Goal: Transaction & Acquisition: Purchase product/service

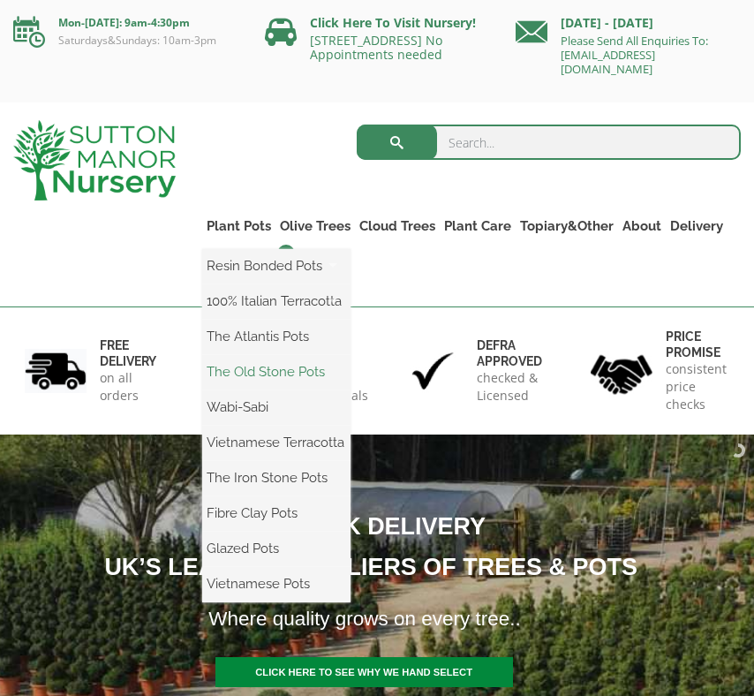
click at [273, 374] on link "The Old Stone Pots" at bounding box center [276, 372] width 148 height 26
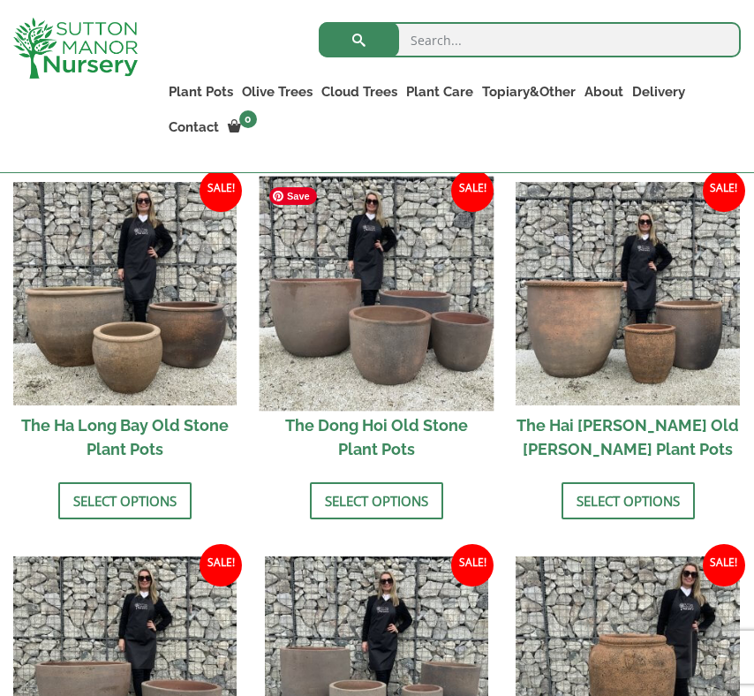
scroll to position [678, 0]
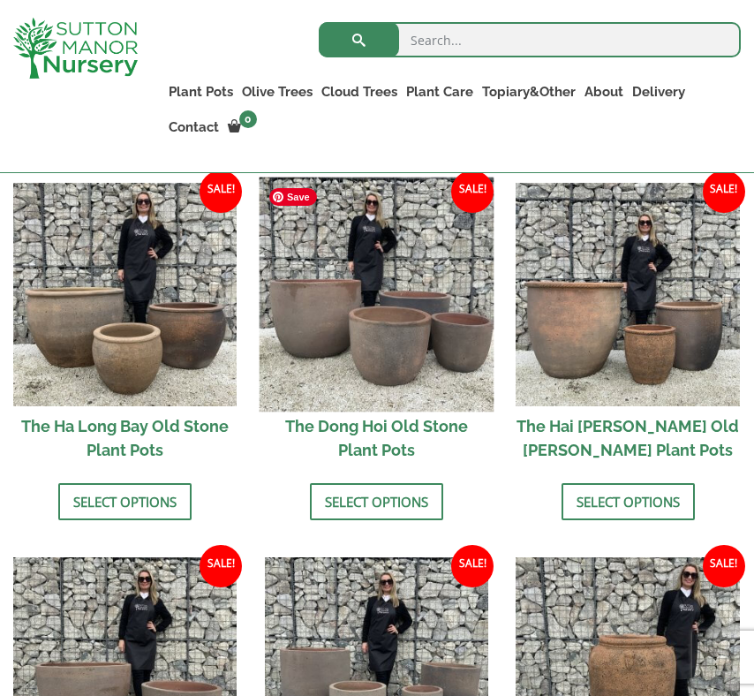
click at [338, 326] on img at bounding box center [376, 294] width 235 height 235
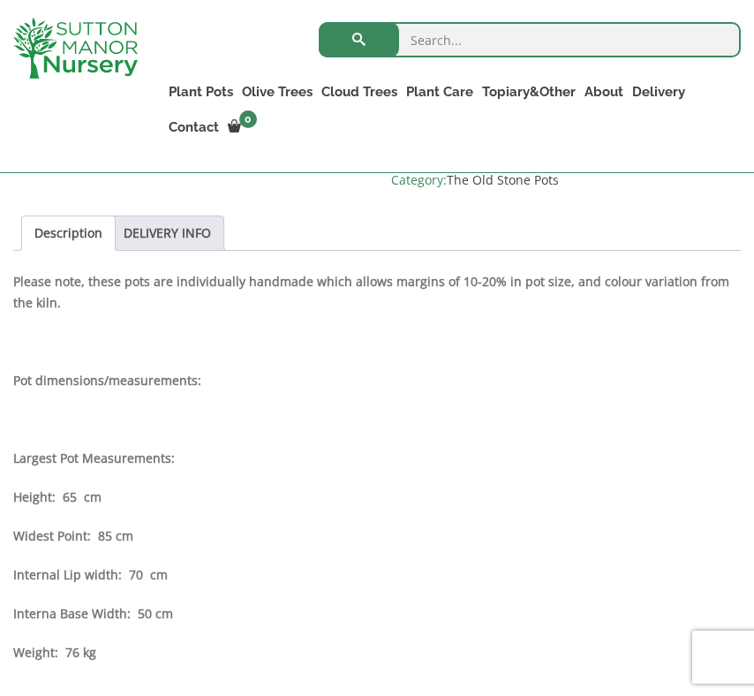
scroll to position [833, 0]
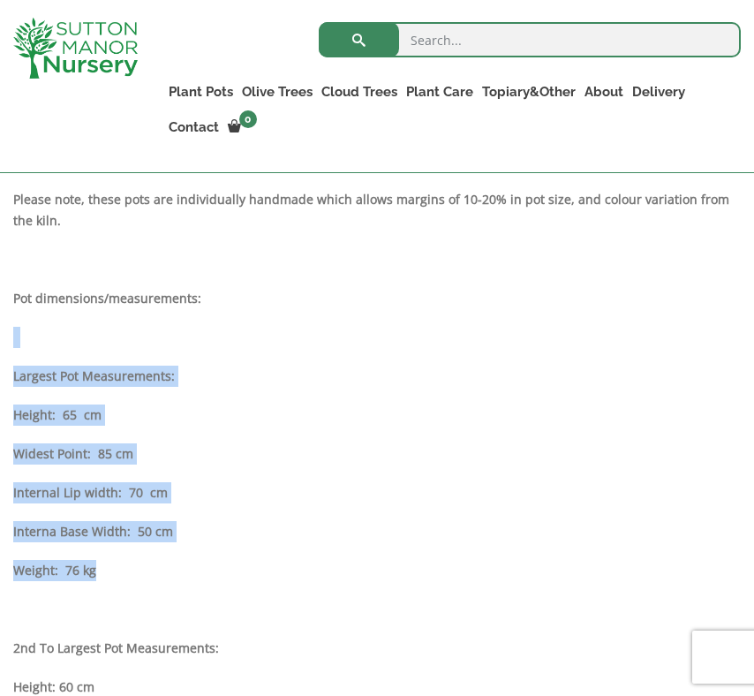
drag, startPoint x: 144, startPoint y: 600, endPoint x: 11, endPoint y: 359, distance: 274.7
click at [208, 542] on p "Interna Base Width: 50 cm" at bounding box center [377, 531] width 728 height 21
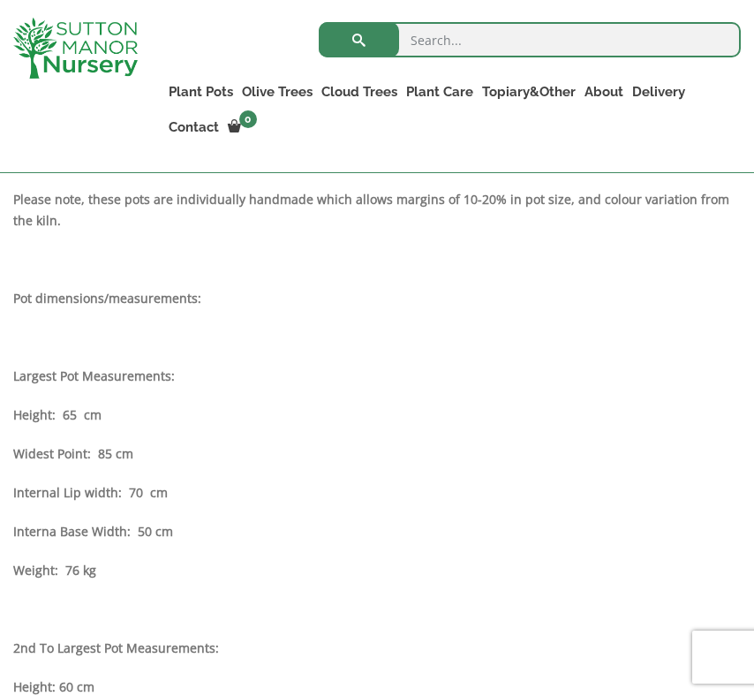
drag, startPoint x: 108, startPoint y: 591, endPoint x: 171, endPoint y: 611, distance: 66.7
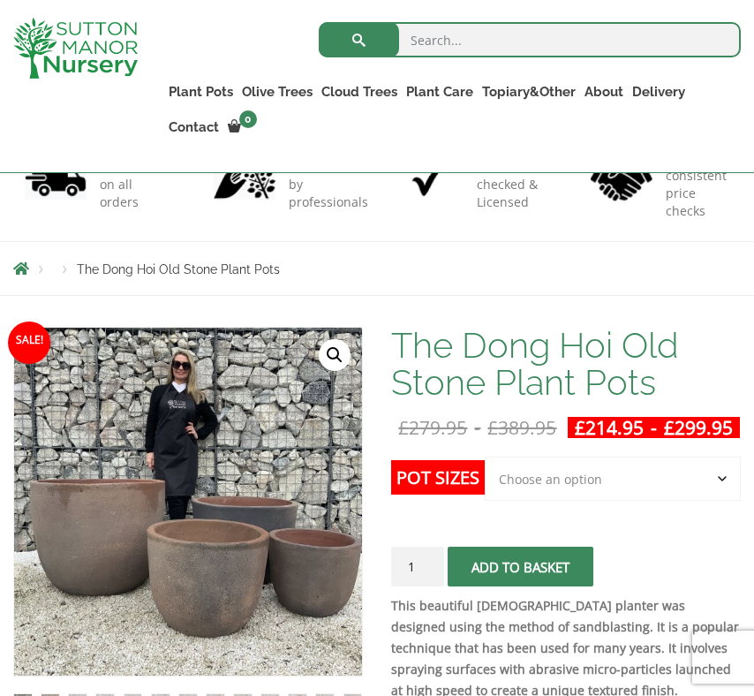
scroll to position [125, 0]
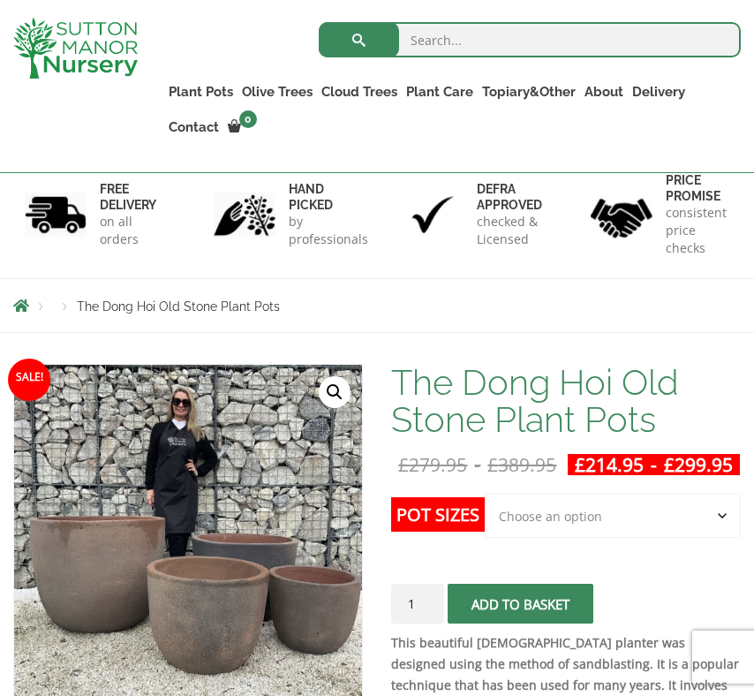
click at [608, 538] on select "Choose an option Click here to buy the 4th to Largest Pot In The Picture Click …" at bounding box center [613, 516] width 256 height 44
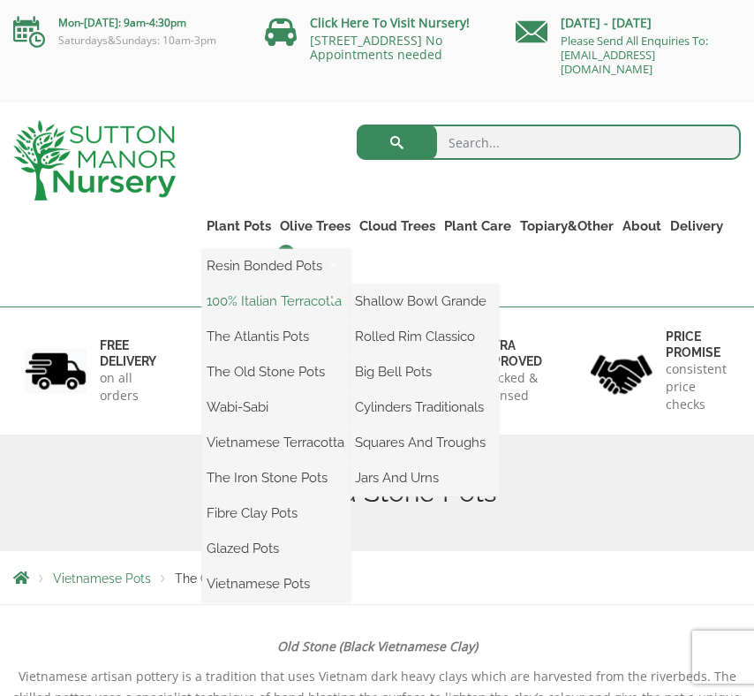
click at [308, 305] on link "100% Italian Terracotta" at bounding box center [276, 301] width 148 height 26
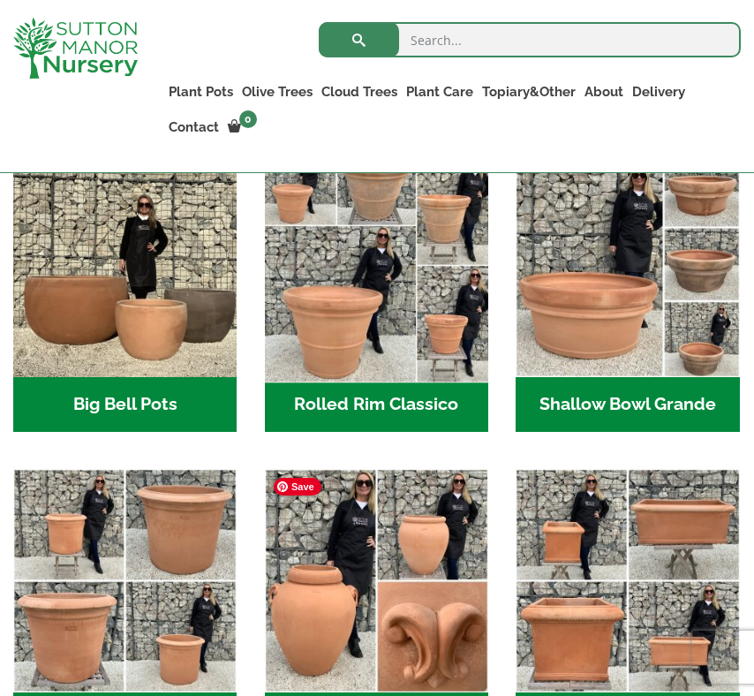
scroll to position [559, 0]
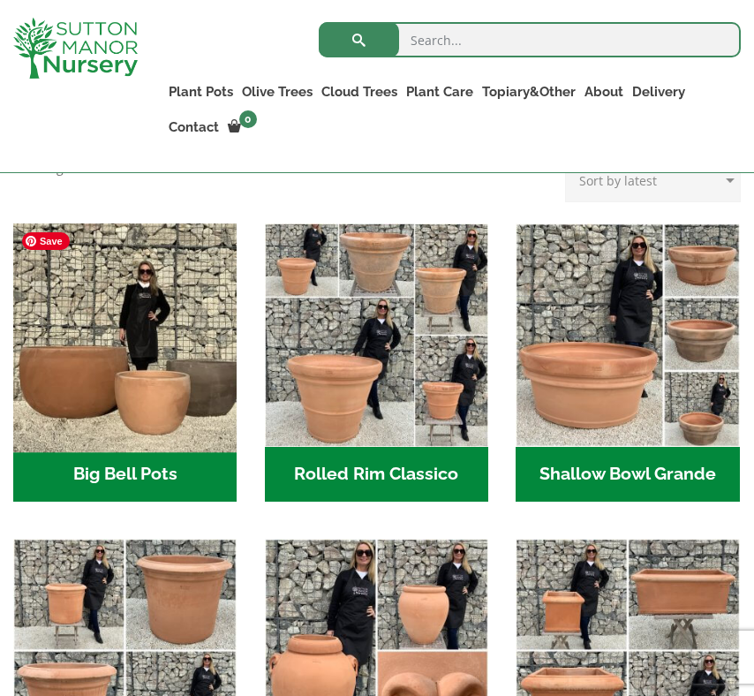
click at [97, 372] on img "Visit product category Big Bell Pots" at bounding box center [125, 335] width 235 height 235
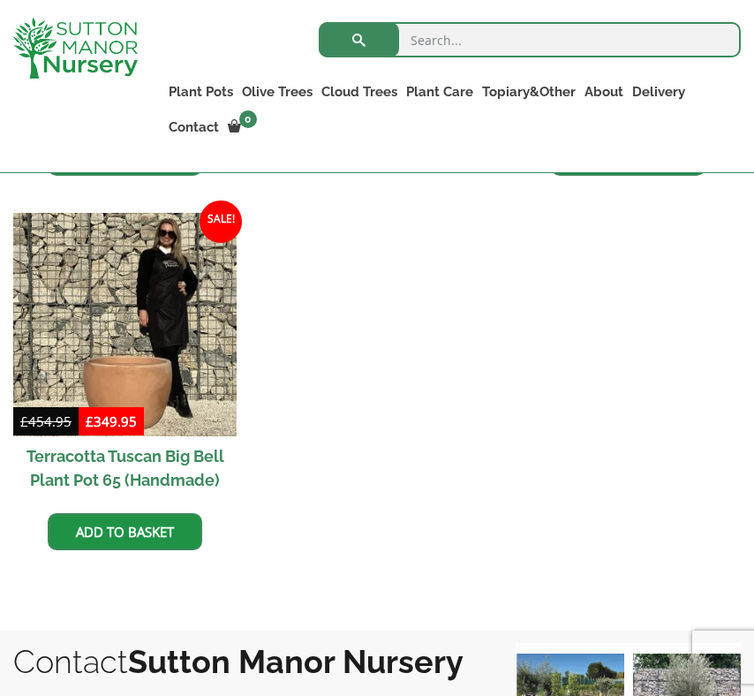
scroll to position [1745, 0]
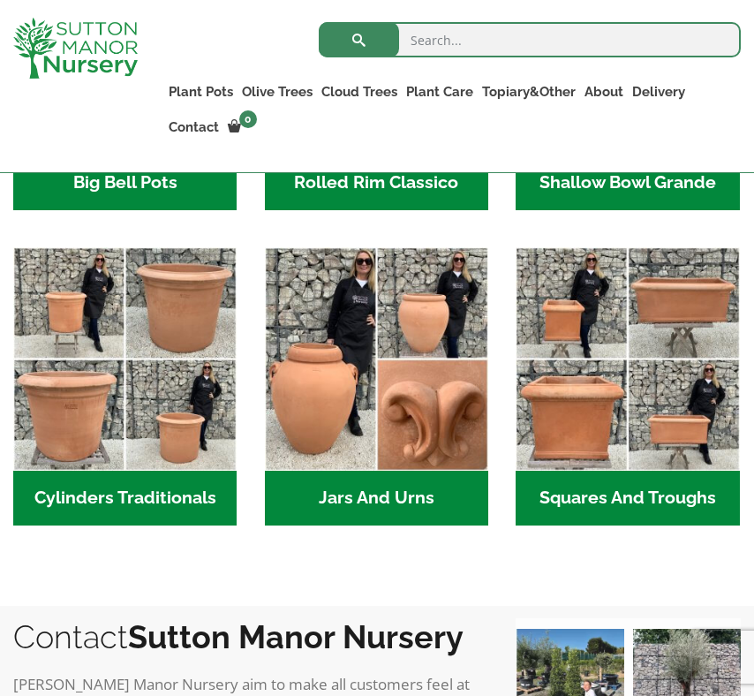
scroll to position [901, 0]
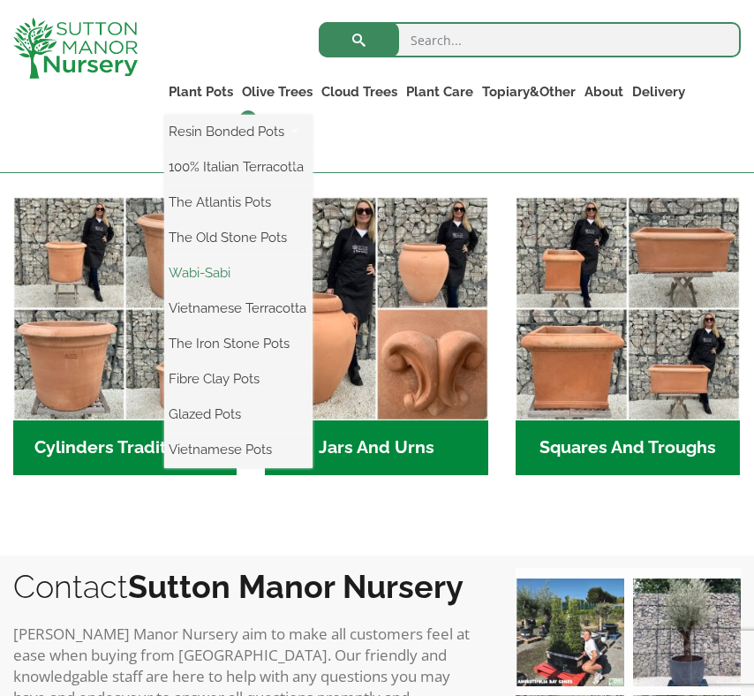
click at [225, 272] on link "Wabi-Sabi" at bounding box center [238, 273] width 148 height 26
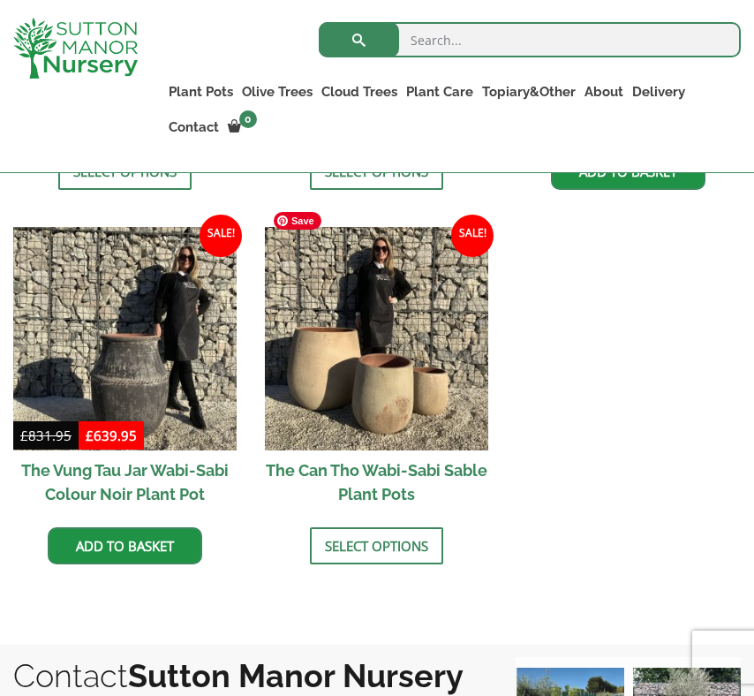
scroll to position [2019, 0]
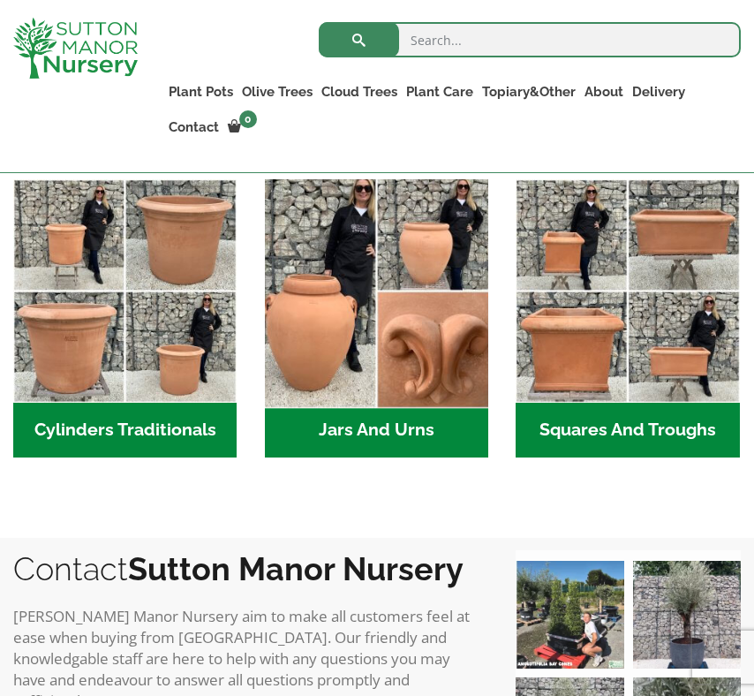
scroll to position [901, 0]
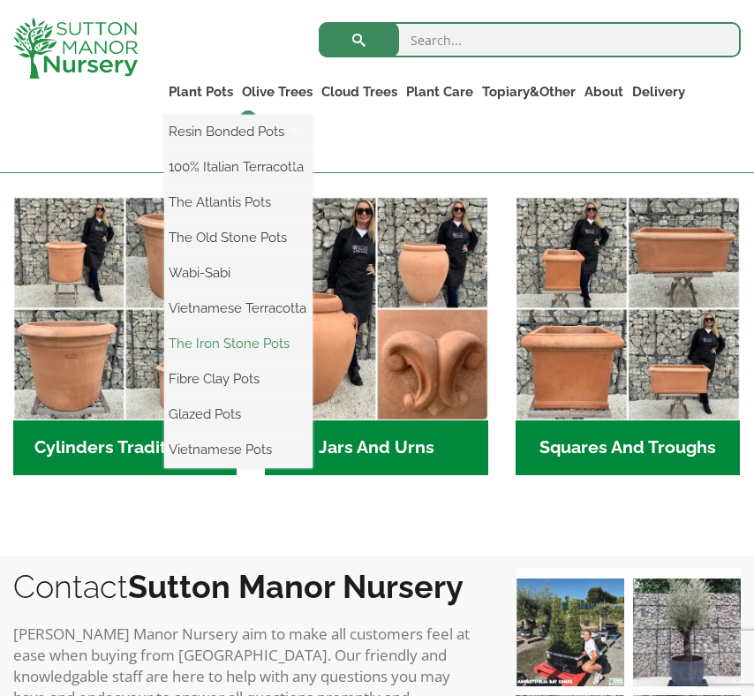
click at [241, 345] on link "The Iron Stone Pots" at bounding box center [238, 343] width 148 height 26
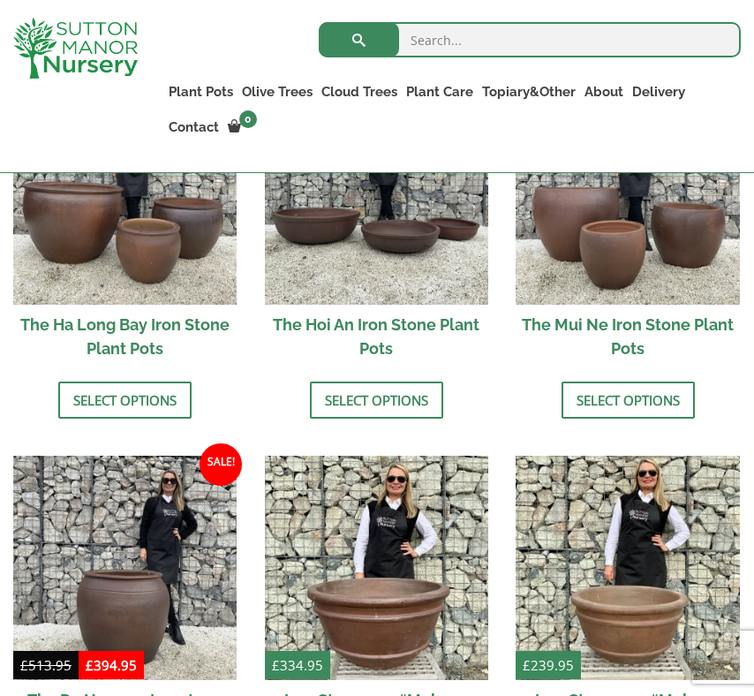
scroll to position [641, 0]
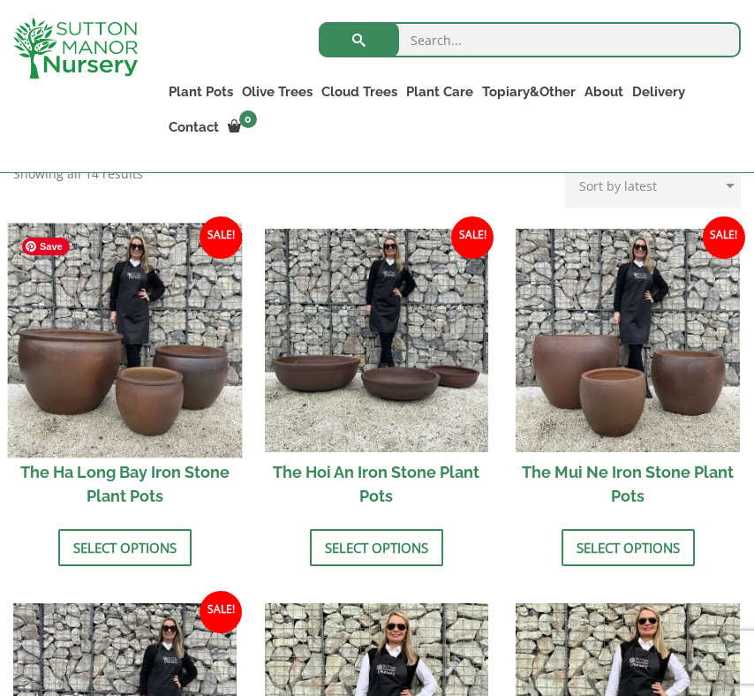
click at [99, 356] on img at bounding box center [125, 340] width 235 height 235
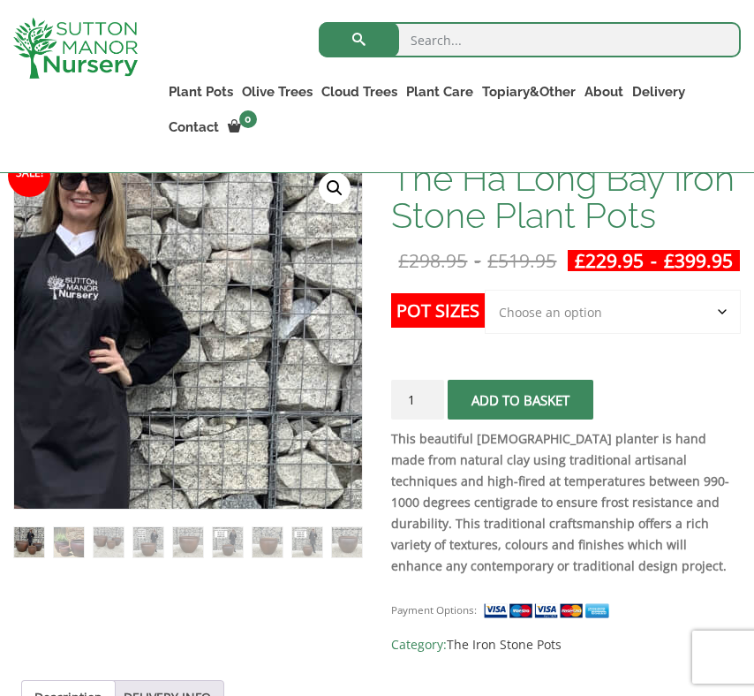
scroll to position [329, 0]
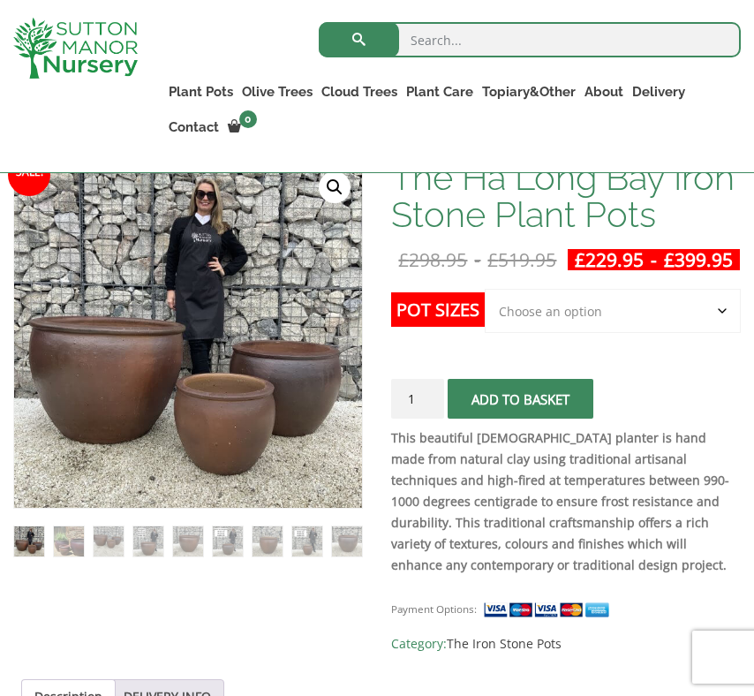
click at [574, 328] on select "Choose an option 3rd to Largest Pot In The Picture 2nd to Largest Pot In The Pi…" at bounding box center [613, 311] width 256 height 44
select select "Largest pot In The Picture"
click at [485, 310] on select "Choose an option 3rd to Largest Pot In The Picture 2nd to Largest Pot In The Pi…" at bounding box center [613, 311] width 256 height 44
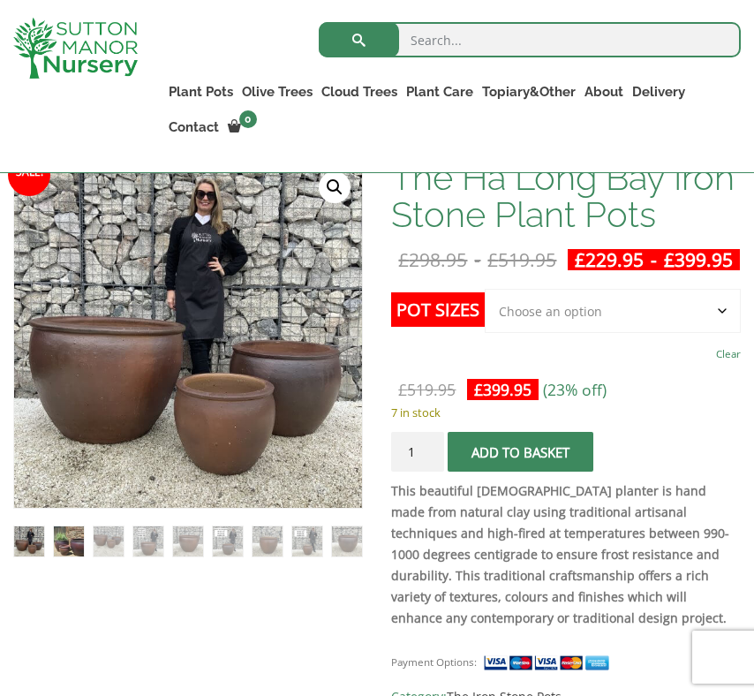
click at [68, 539] on img at bounding box center [69, 541] width 30 height 30
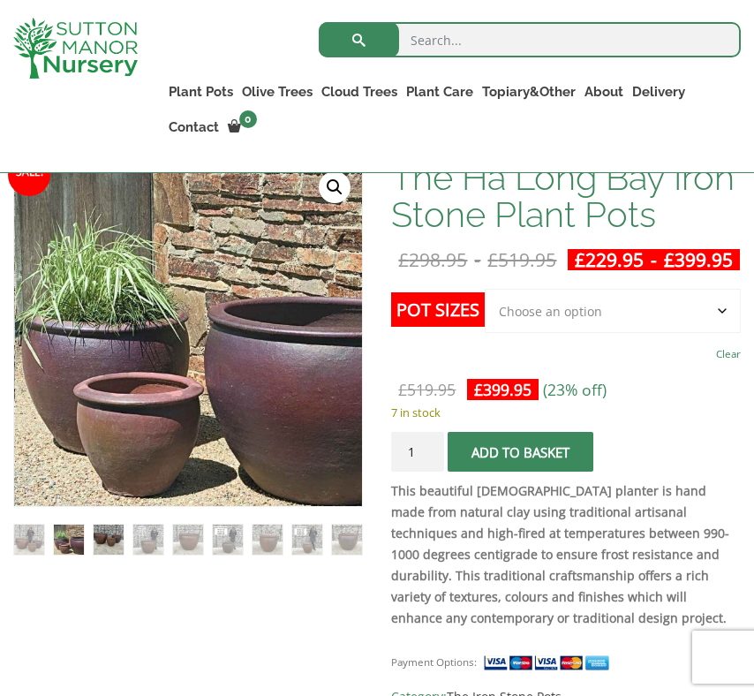
click at [114, 534] on img at bounding box center [109, 540] width 30 height 30
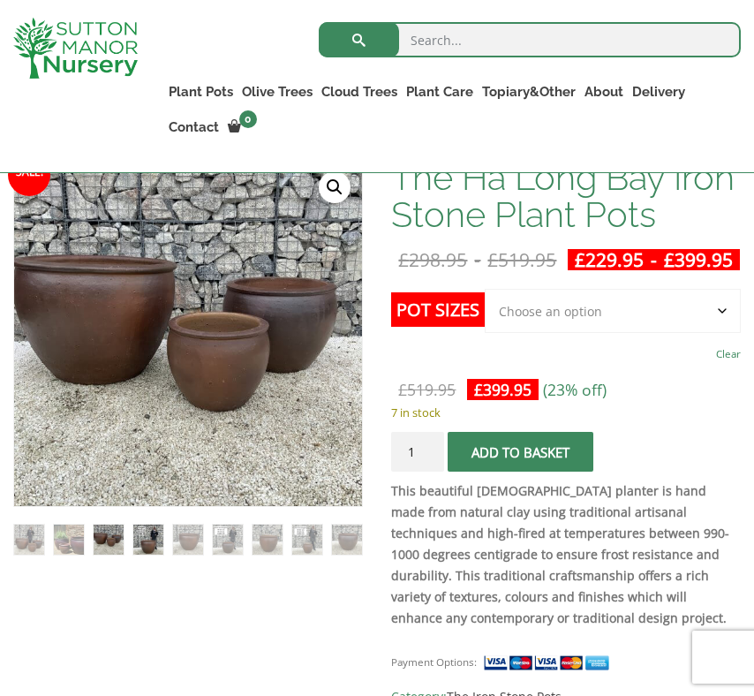
click at [152, 538] on img at bounding box center [148, 540] width 30 height 30
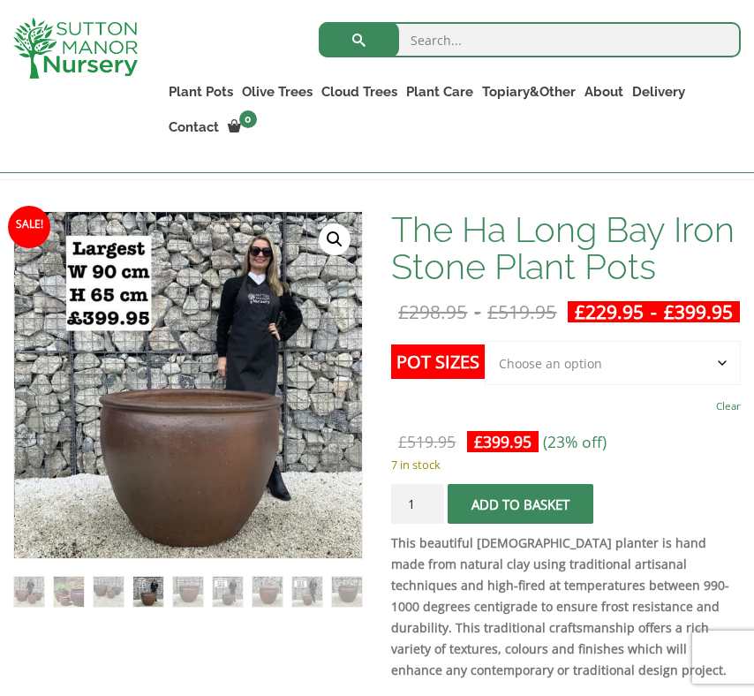
scroll to position [267, 0]
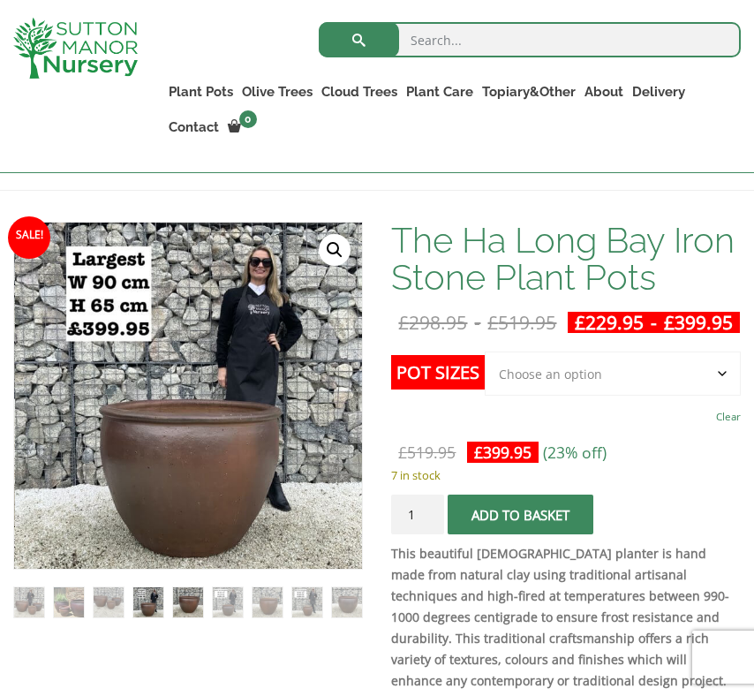
click at [192, 600] on img at bounding box center [188, 602] width 30 height 30
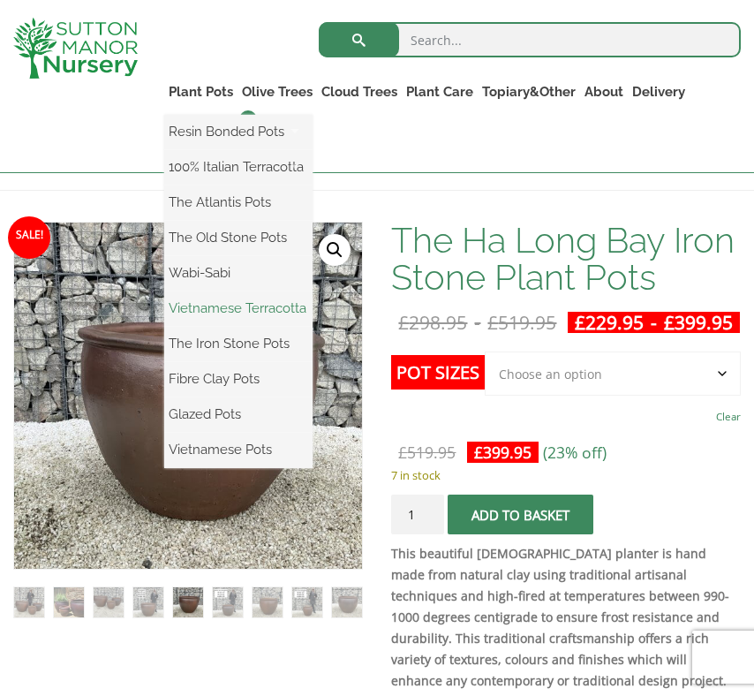
click at [245, 308] on link "Vietnamese Terracotta" at bounding box center [238, 308] width 148 height 26
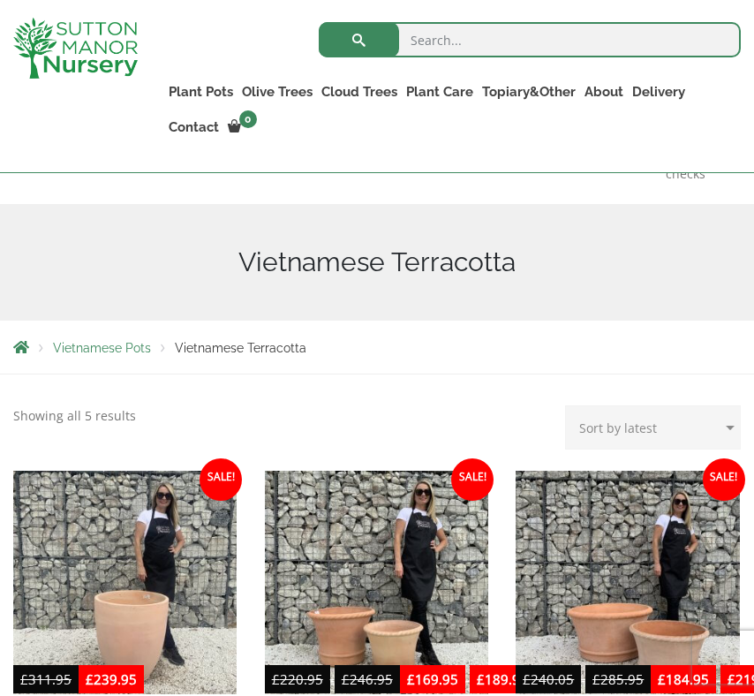
scroll to position [144, 0]
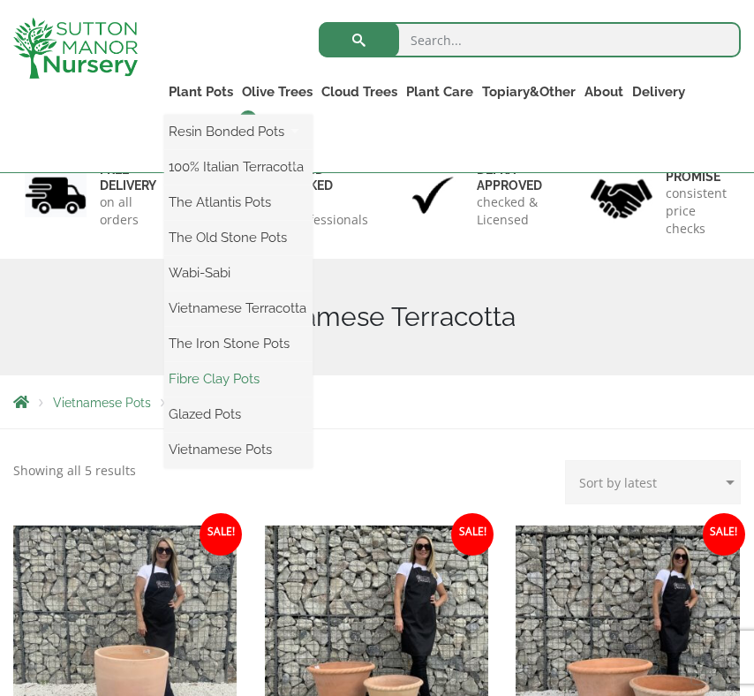
click at [224, 380] on link "Fibre Clay Pots" at bounding box center [238, 379] width 148 height 26
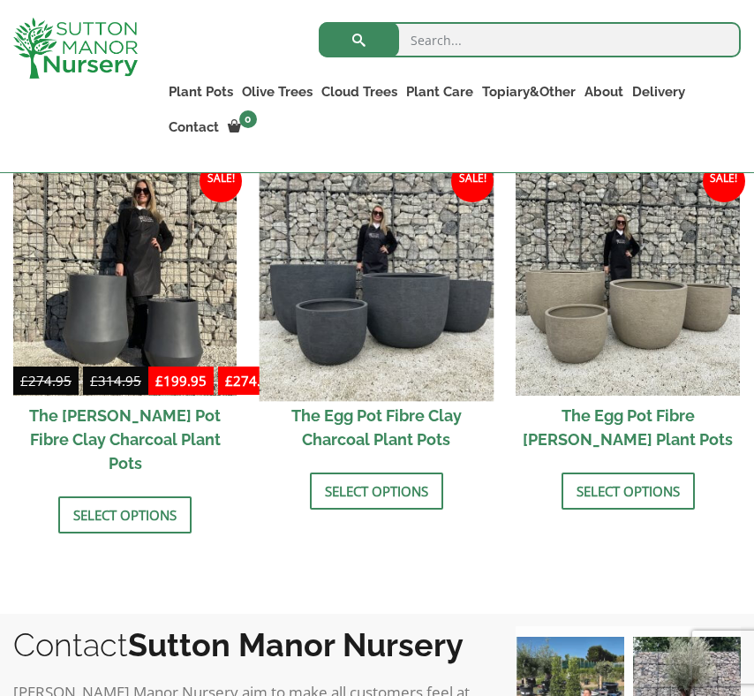
scroll to position [611, 0]
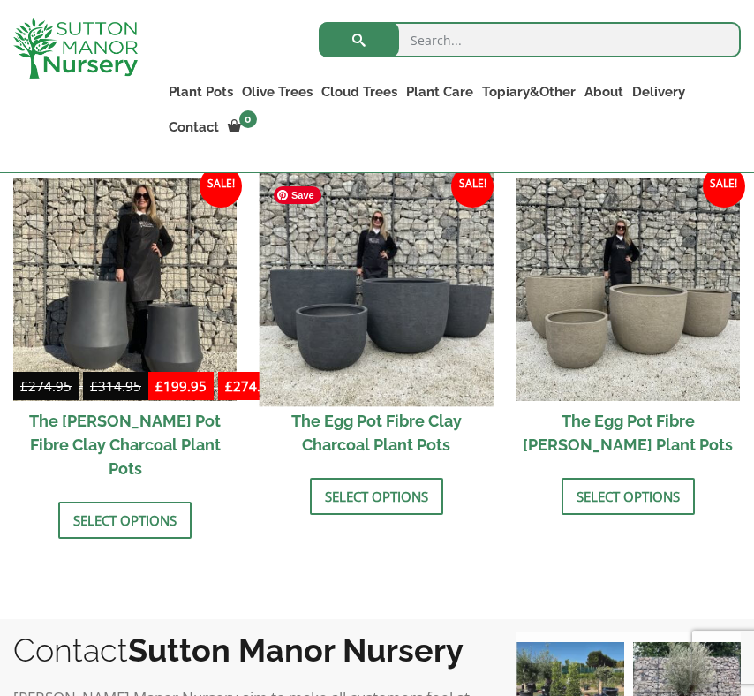
click at [345, 306] on img at bounding box center [376, 289] width 235 height 235
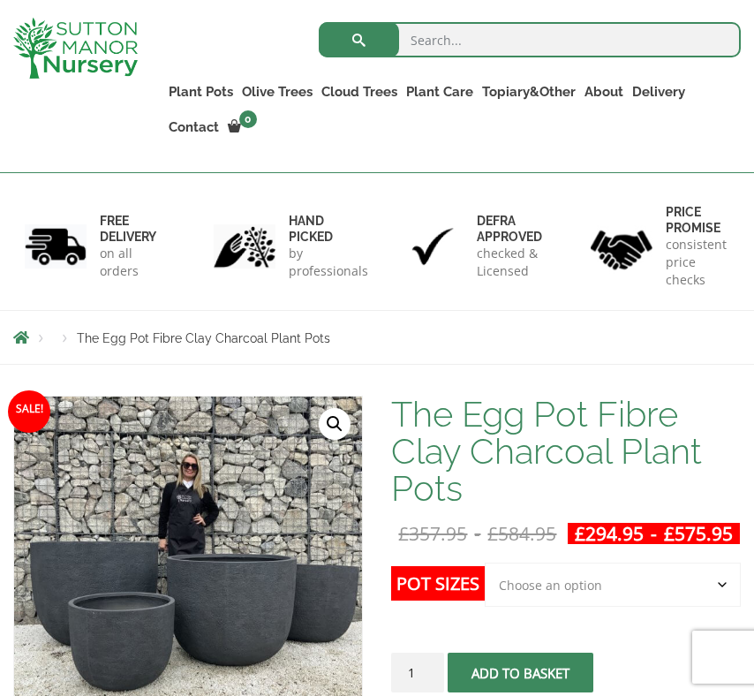
scroll to position [424, 0]
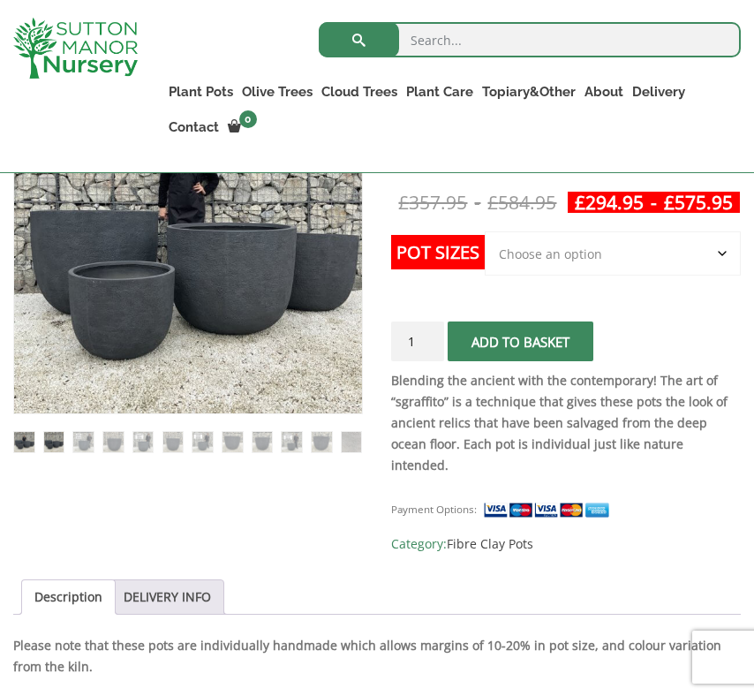
click at [51, 438] on img at bounding box center [54, 442] width 20 height 20
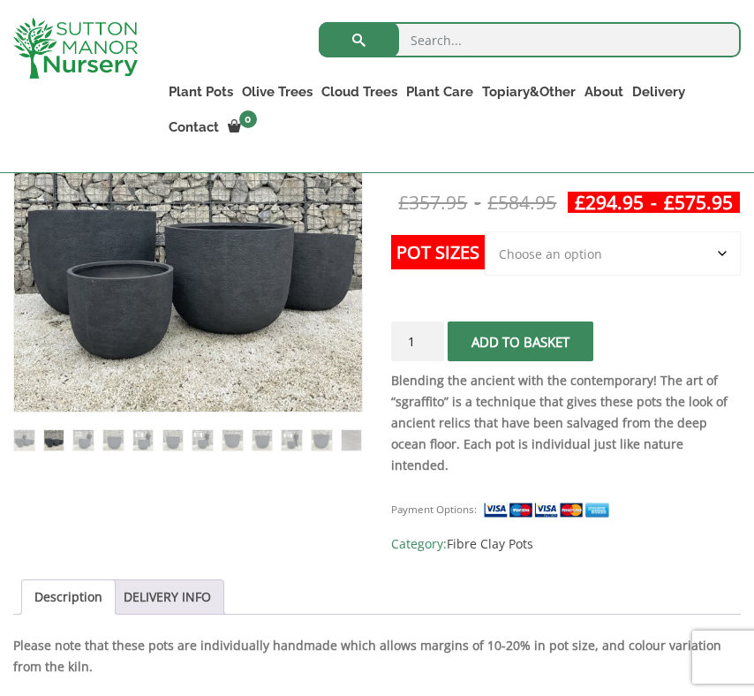
click at [542, 275] on select "Choose an option Click here to buy the 5th To Largest Pot In The Picture Click …" at bounding box center [613, 253] width 256 height 44
select select "Click here to buy The Largest Pot In The Picture"
click at [485, 253] on select "Choose an option Click here to buy the 5th To Largest Pot In The Picture Click …" at bounding box center [613, 253] width 256 height 44
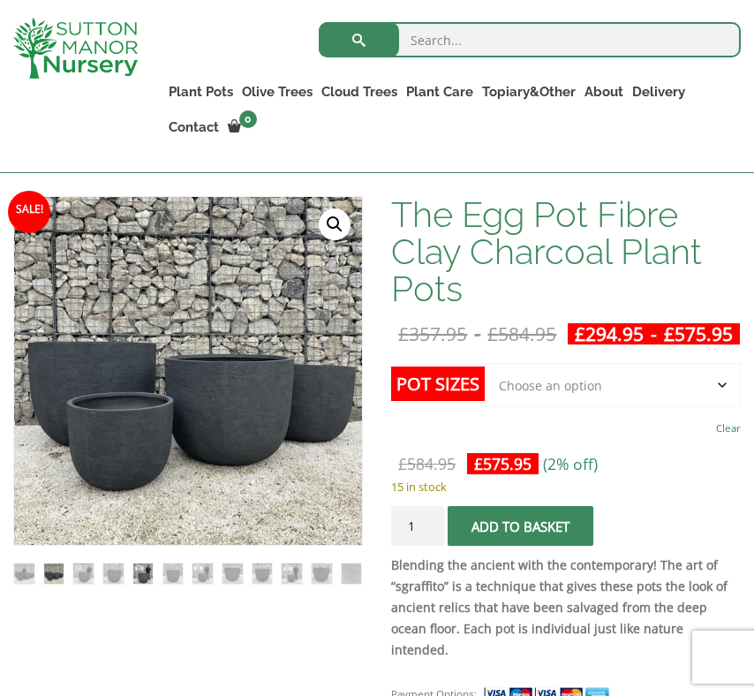
scroll to position [288, 0]
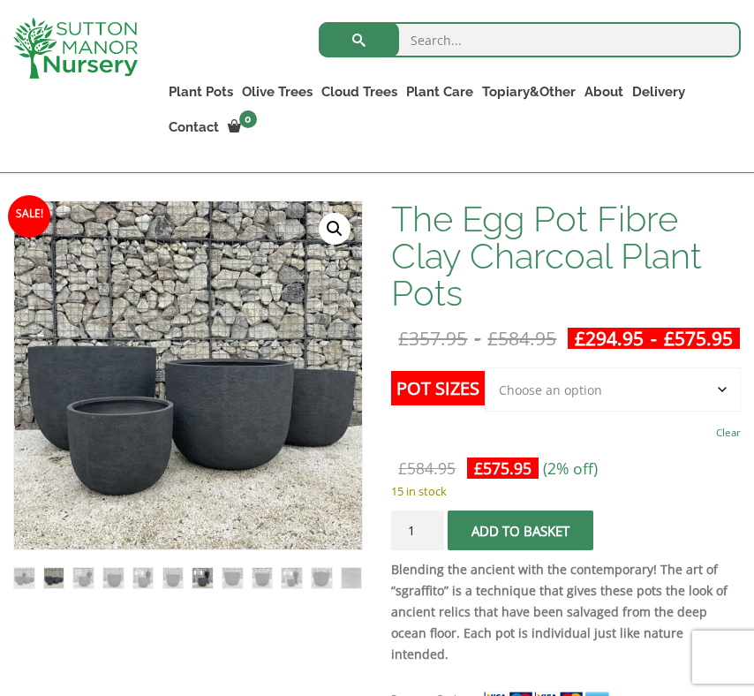
click at [201, 572] on img at bounding box center [203, 578] width 20 height 20
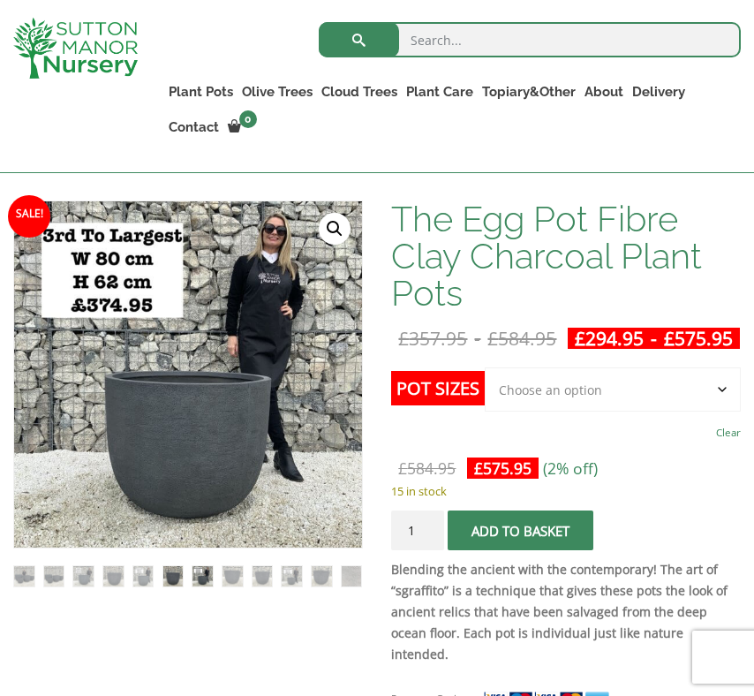
click at [170, 576] on img at bounding box center [173, 576] width 20 height 20
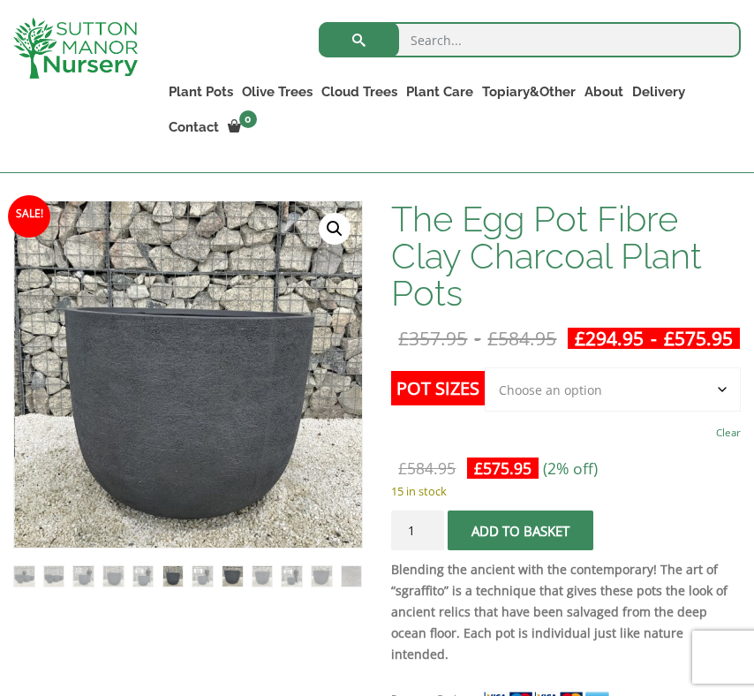
click at [235, 578] on img at bounding box center [233, 576] width 20 height 20
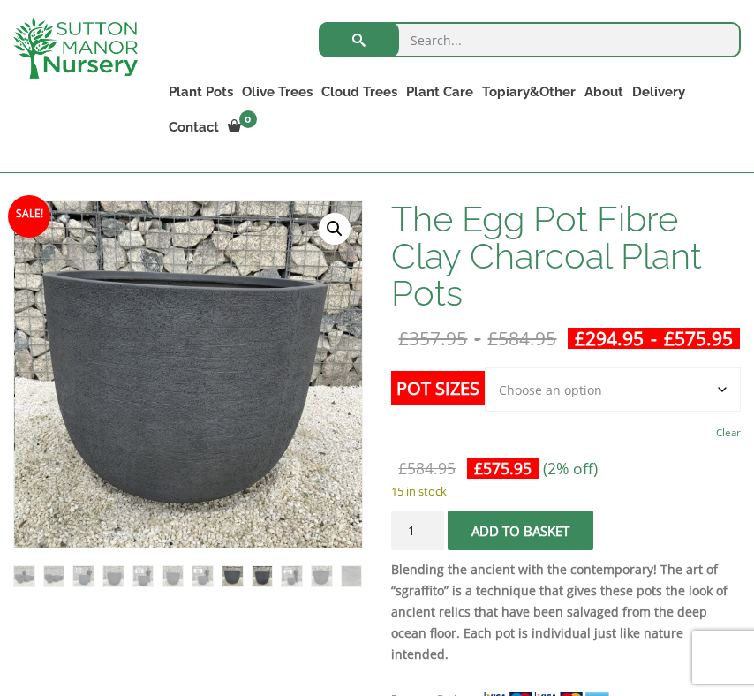
click at [261, 576] on img at bounding box center [263, 576] width 20 height 20
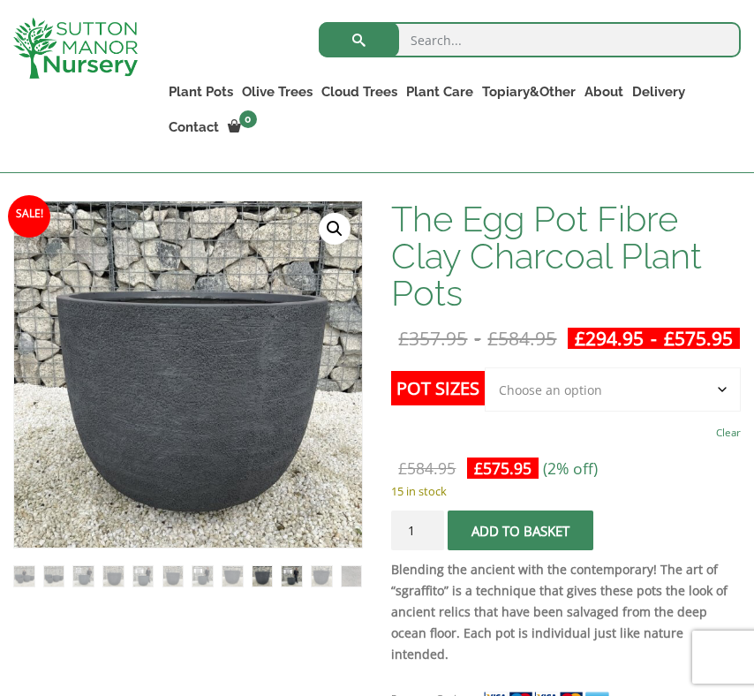
click at [287, 575] on img at bounding box center [292, 576] width 20 height 20
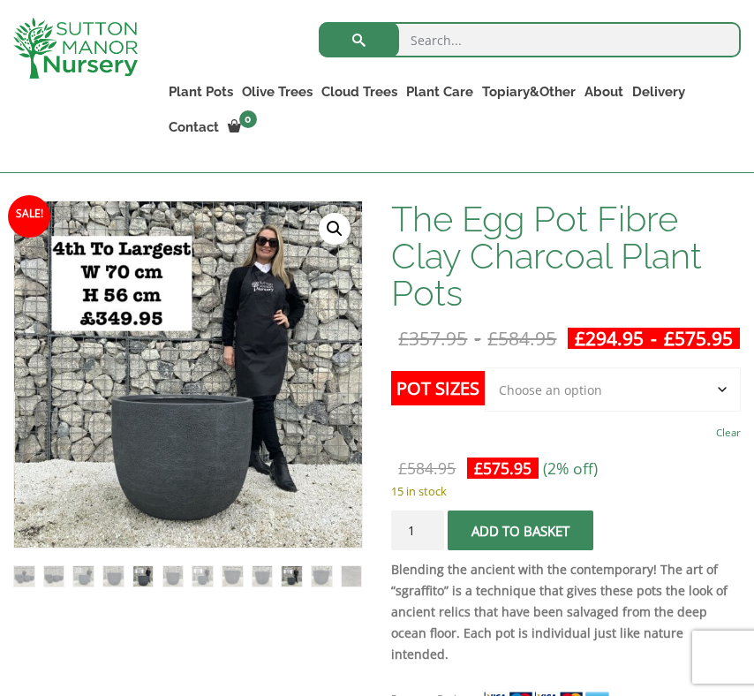
click at [135, 577] on img at bounding box center [143, 576] width 20 height 20
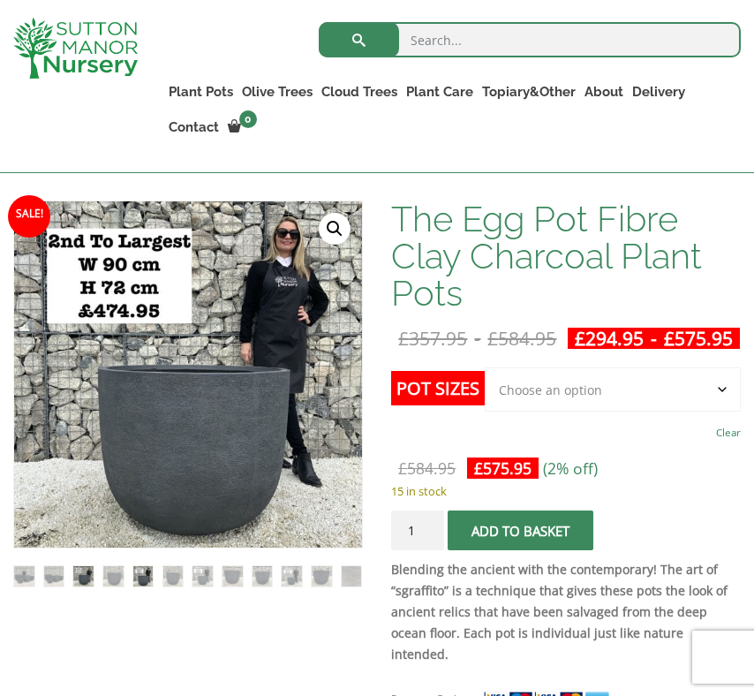
click at [82, 584] on img at bounding box center [83, 576] width 20 height 20
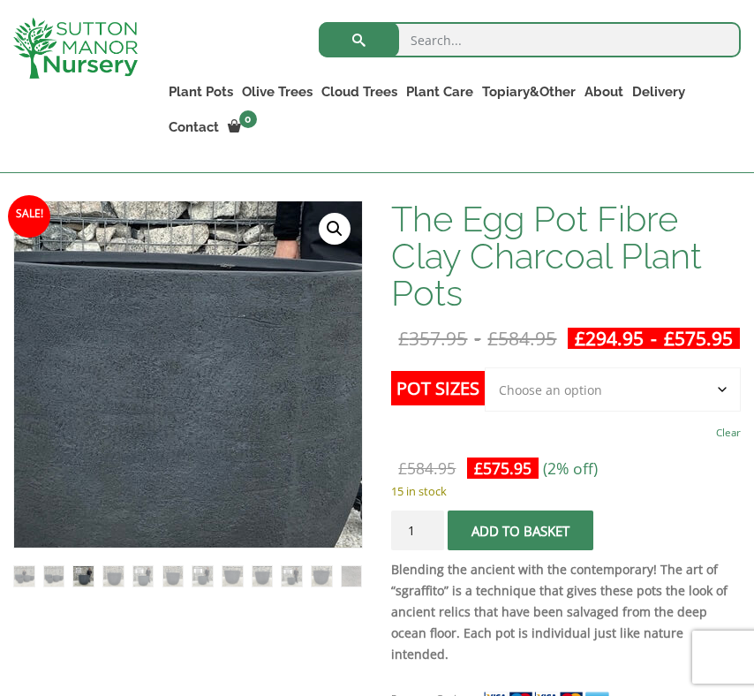
click at [224, 429] on img at bounding box center [142, 307] width 782 height 782
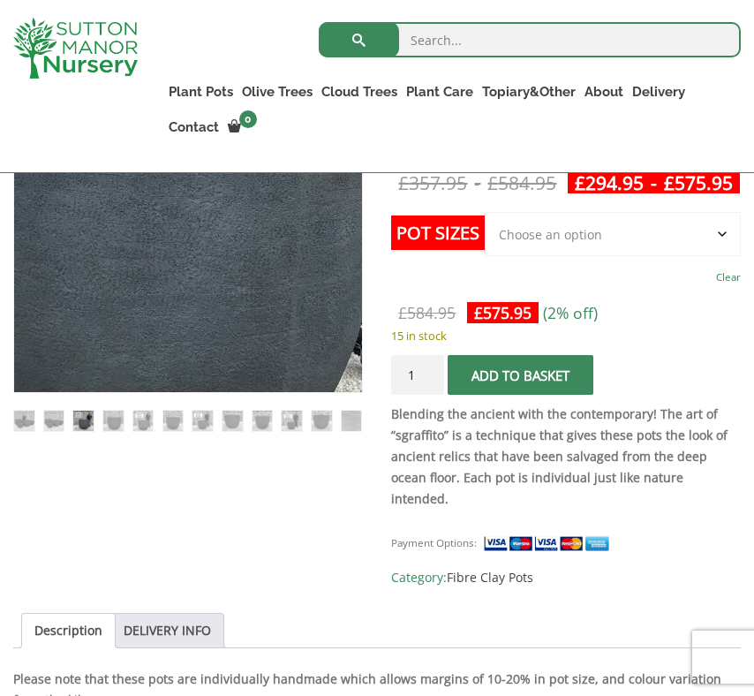
scroll to position [446, 0]
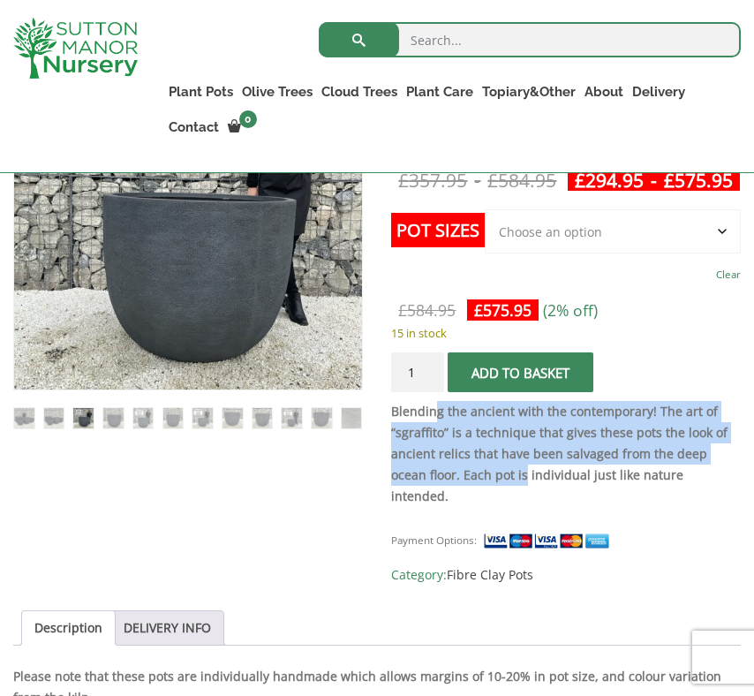
drag, startPoint x: 436, startPoint y: 426, endPoint x: 487, endPoint y: 492, distance: 83.7
click at [487, 492] on strong "Blending the ancient with the contemporary! The art of “sgraffito” is a techniq…" at bounding box center [559, 454] width 336 height 102
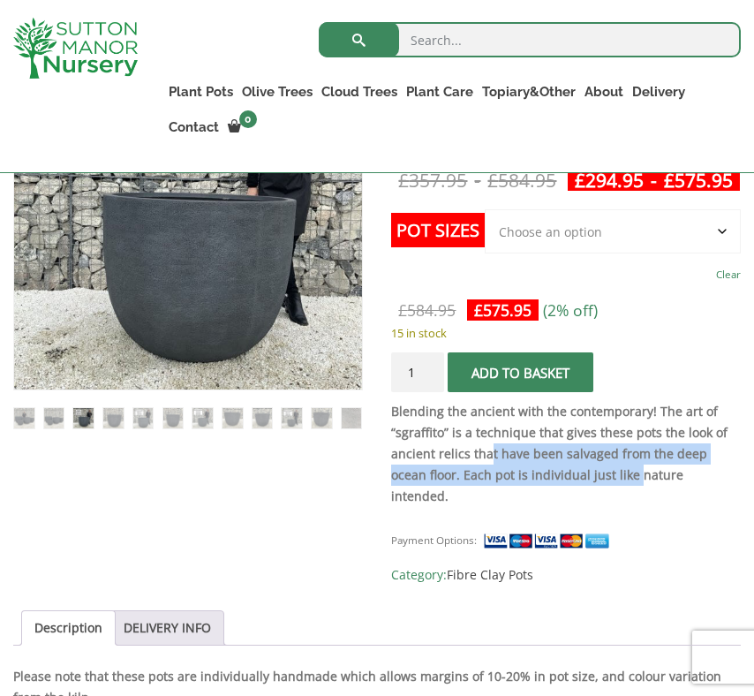
drag, startPoint x: 488, startPoint y: 472, endPoint x: 596, endPoint y: 493, distance: 109.8
click at [596, 493] on strong "Blending the ancient with the contemporary! The art of “sgraffito” is a techniq…" at bounding box center [559, 454] width 336 height 102
drag, startPoint x: 706, startPoint y: 495, endPoint x: 503, endPoint y: 469, distance: 204.7
click at [503, 469] on p "Blending the ancient with the contemporary! The art of “sgraffito” is a techniq…" at bounding box center [566, 454] width 350 height 106
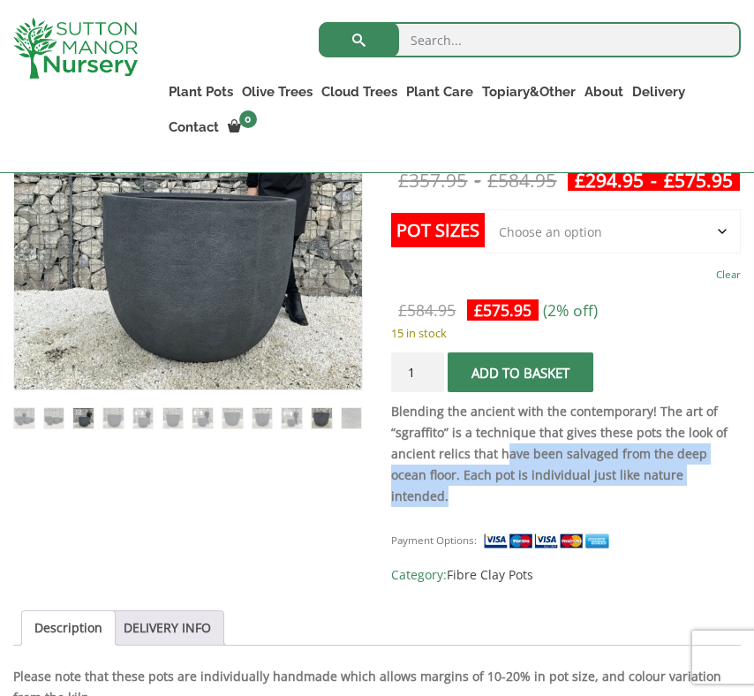
click at [314, 417] on img at bounding box center [322, 418] width 20 height 20
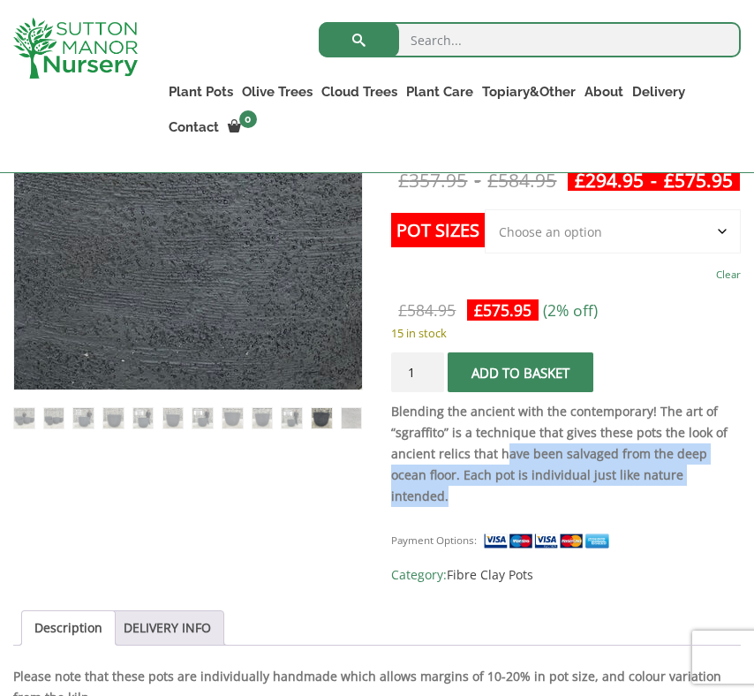
click at [199, 262] on img at bounding box center [175, 161] width 782 height 782
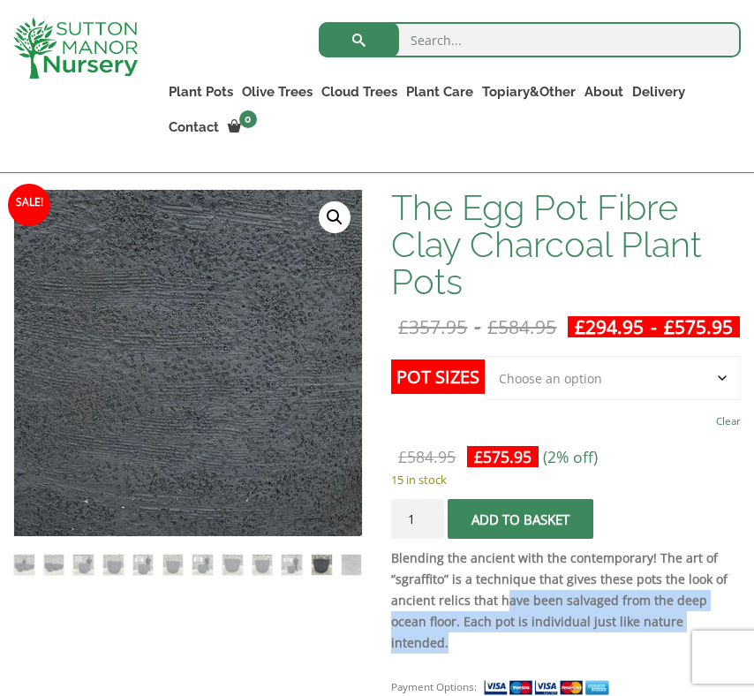
scroll to position [298, 0]
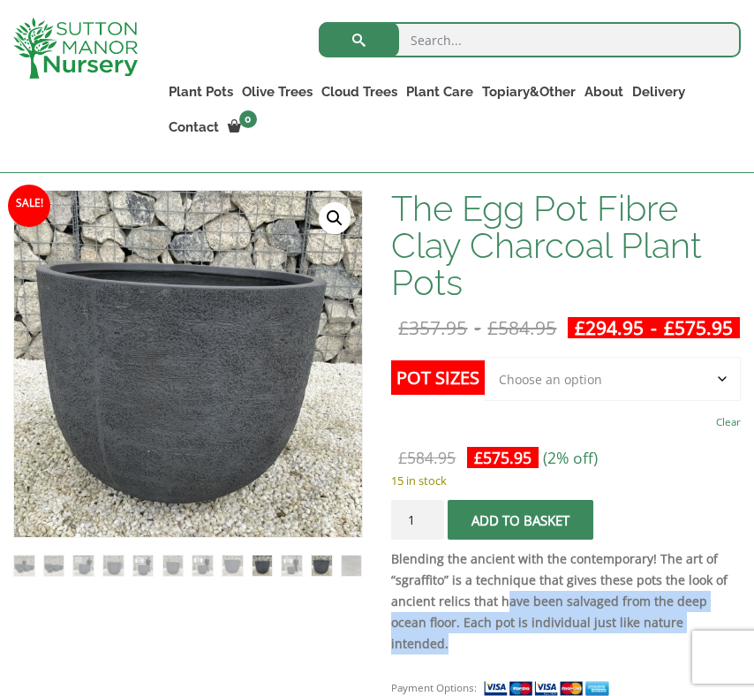
click at [265, 563] on img at bounding box center [263, 565] width 20 height 20
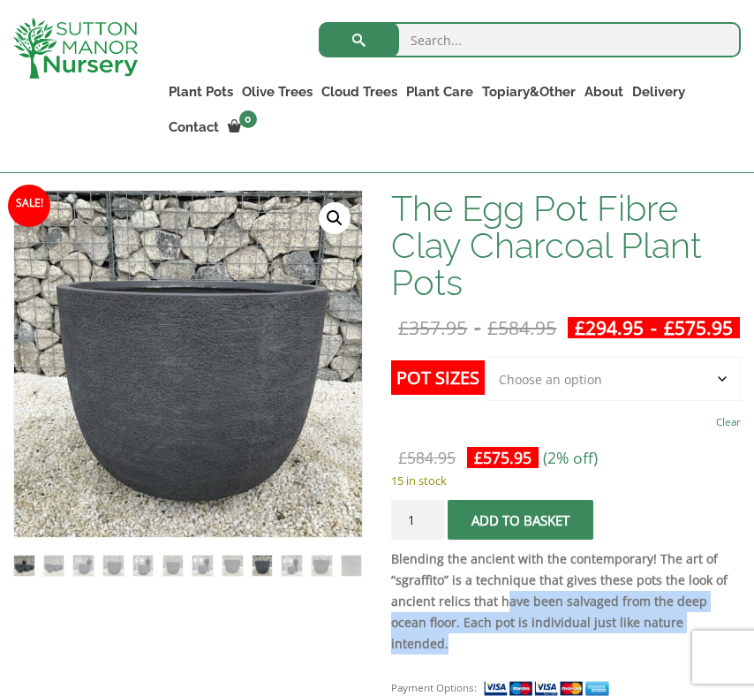
click at [27, 566] on img at bounding box center [24, 565] width 20 height 20
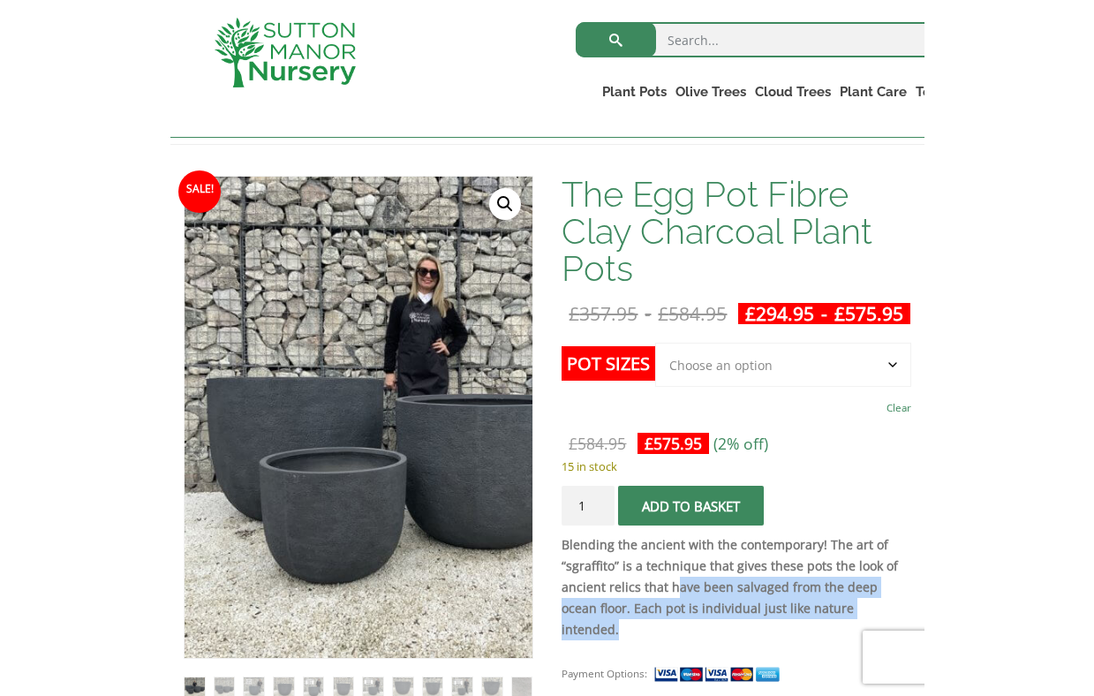
scroll to position [233, 0]
